Goal: Navigation & Orientation: Find specific page/section

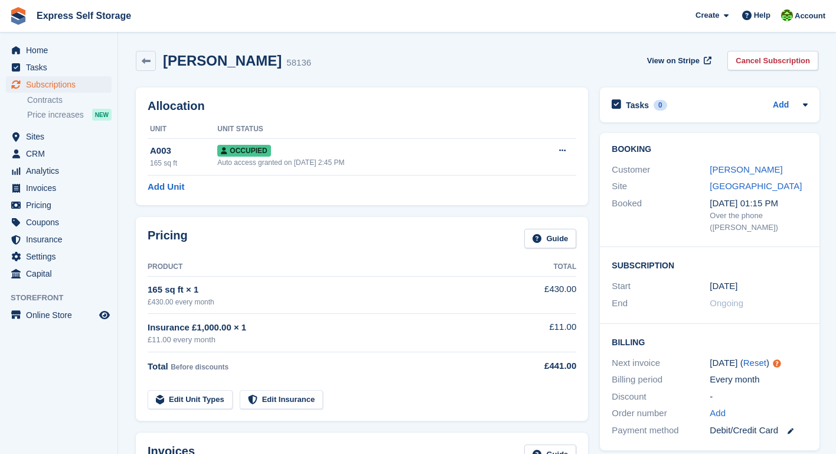
scroll to position [1292, 0]
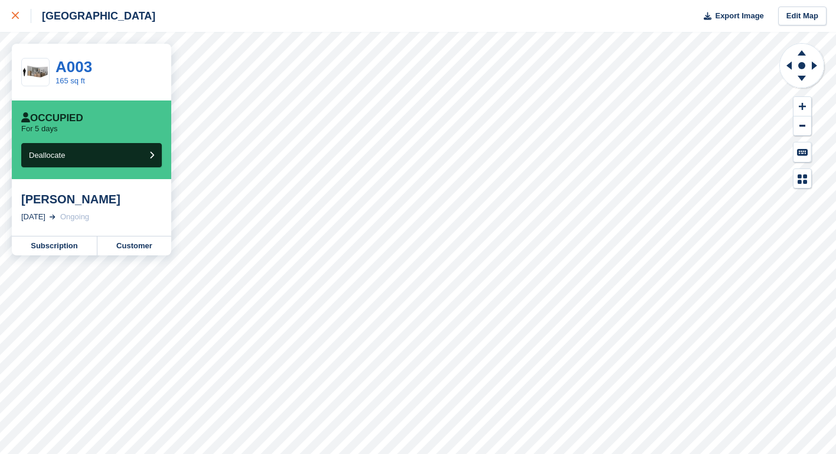
click at [18, 14] on icon at bounding box center [15, 15] width 7 height 7
